Goal: Navigation & Orientation: Find specific page/section

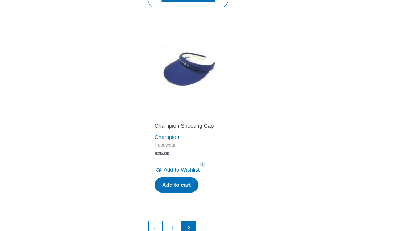
scroll to position [952, 0]
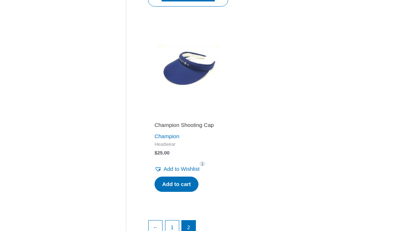
click at [176, 221] on link "1" at bounding box center [172, 228] width 14 height 14
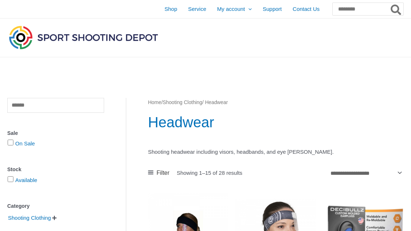
click at [164, 12] on span "Shop" at bounding box center [170, 9] width 13 height 18
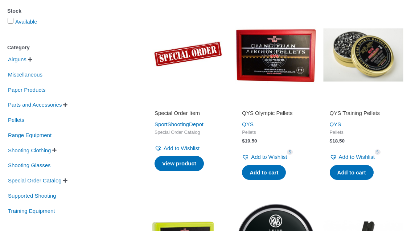
scroll to position [140, 0]
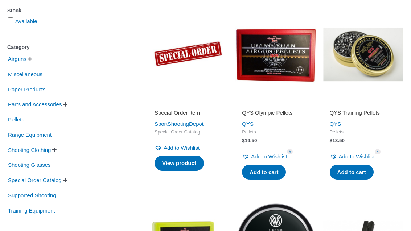
click at [58, 105] on span "Parts and Accessories" at bounding box center [34, 105] width 55 height 12
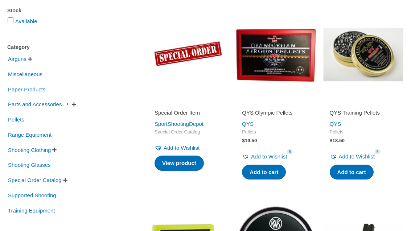
scroll to position [140, 0]
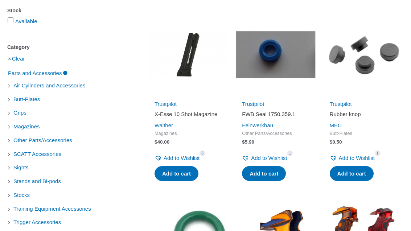
click at [17, 170] on span "Sights" at bounding box center [21, 167] width 17 height 12
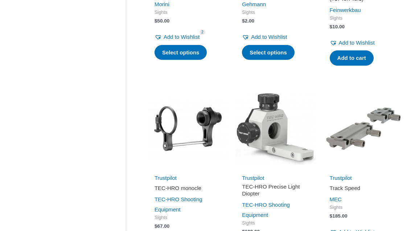
scroll to position [653, 0]
